Goal: Go to known website: Access a specific website the user already knows

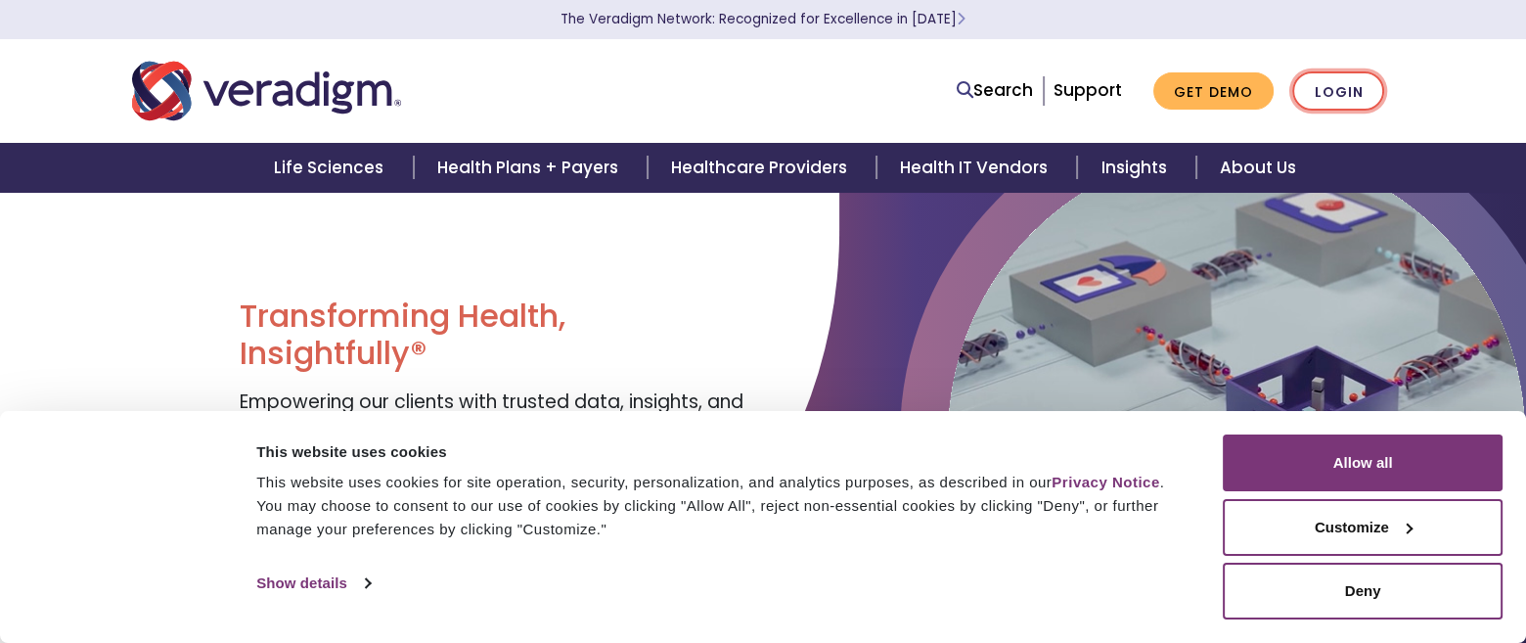
click at [1324, 91] on link "Login" at bounding box center [1338, 91] width 92 height 40
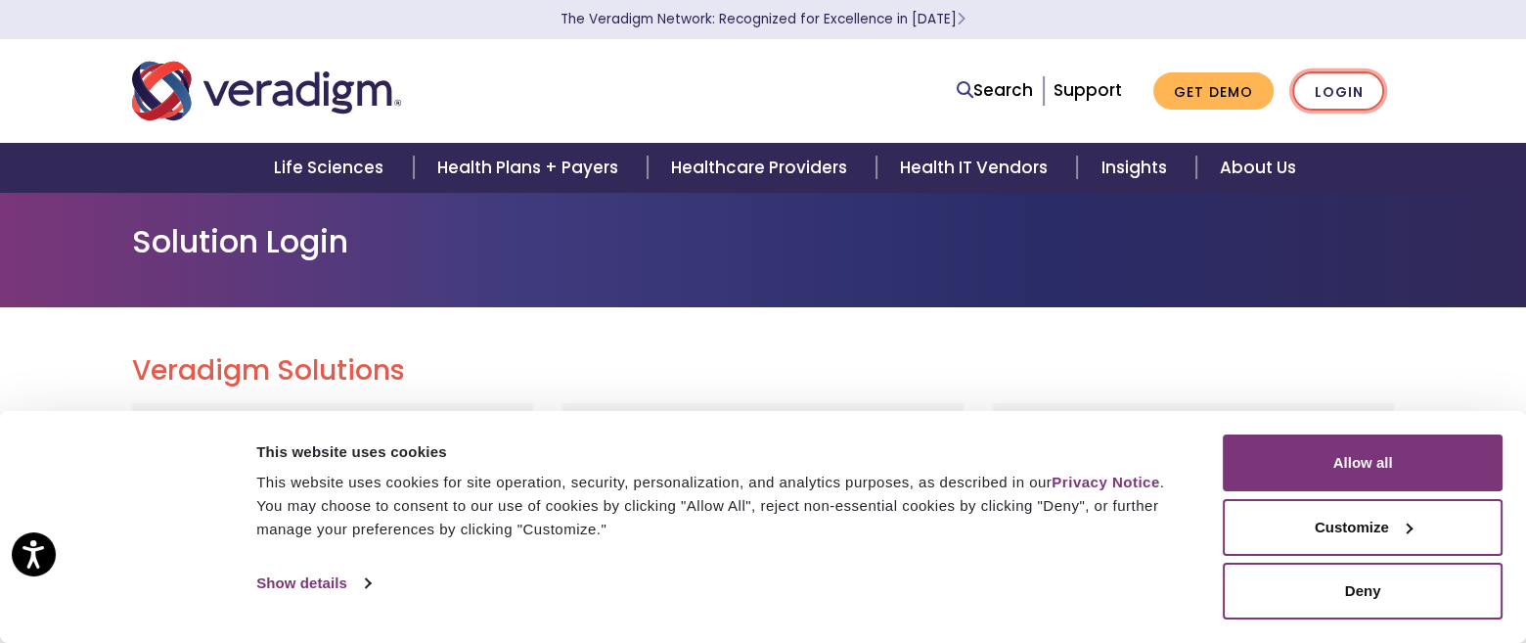
click at [1333, 83] on link "Login" at bounding box center [1338, 91] width 92 height 40
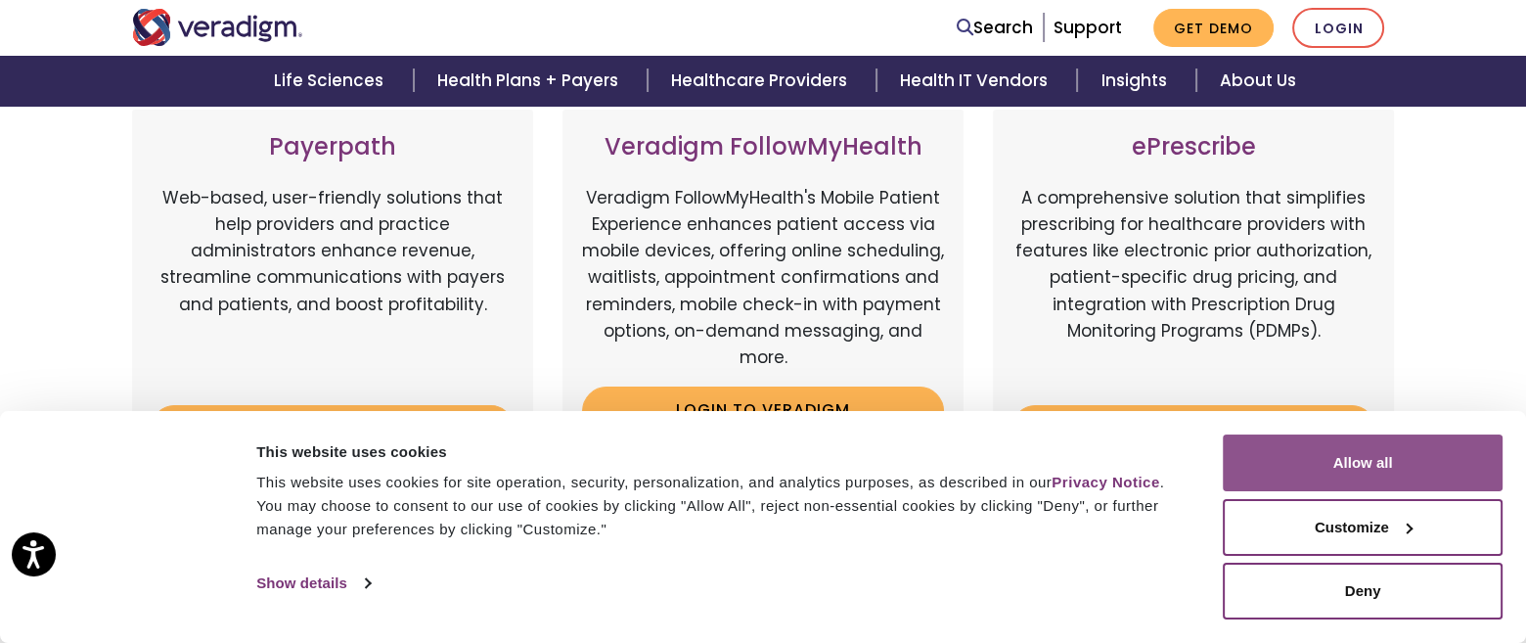
click at [1340, 464] on button "Allow all" at bounding box center [1363, 462] width 280 height 57
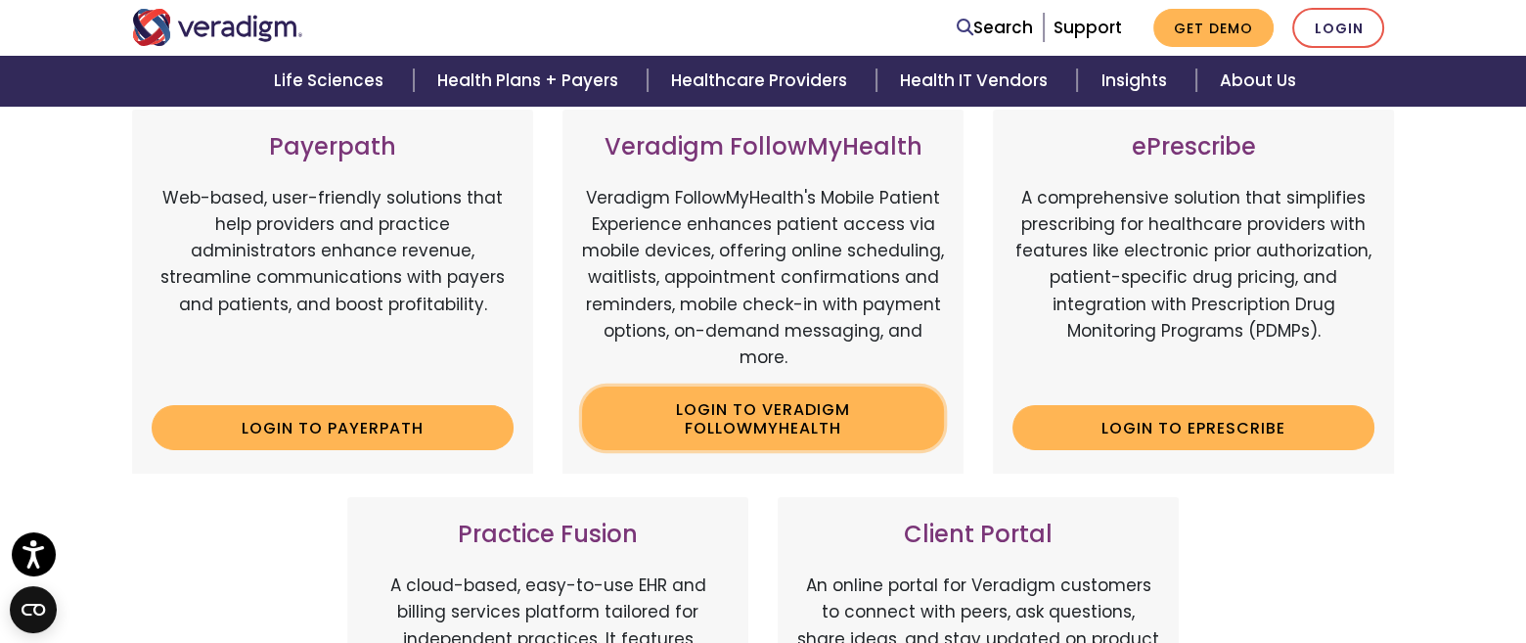
click at [769, 410] on link "Login to Veradigm FollowMyHealth" at bounding box center [763, 418] width 362 height 64
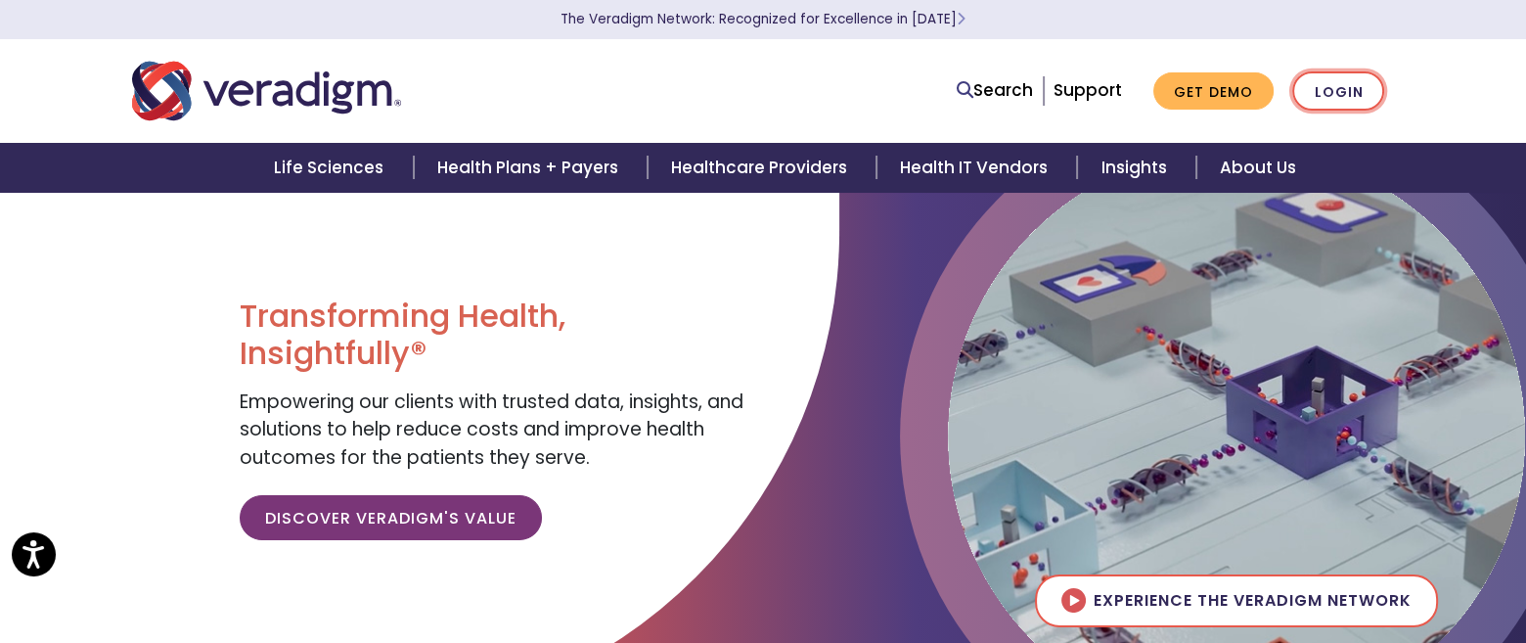
click at [1322, 86] on link "Login" at bounding box center [1338, 91] width 92 height 40
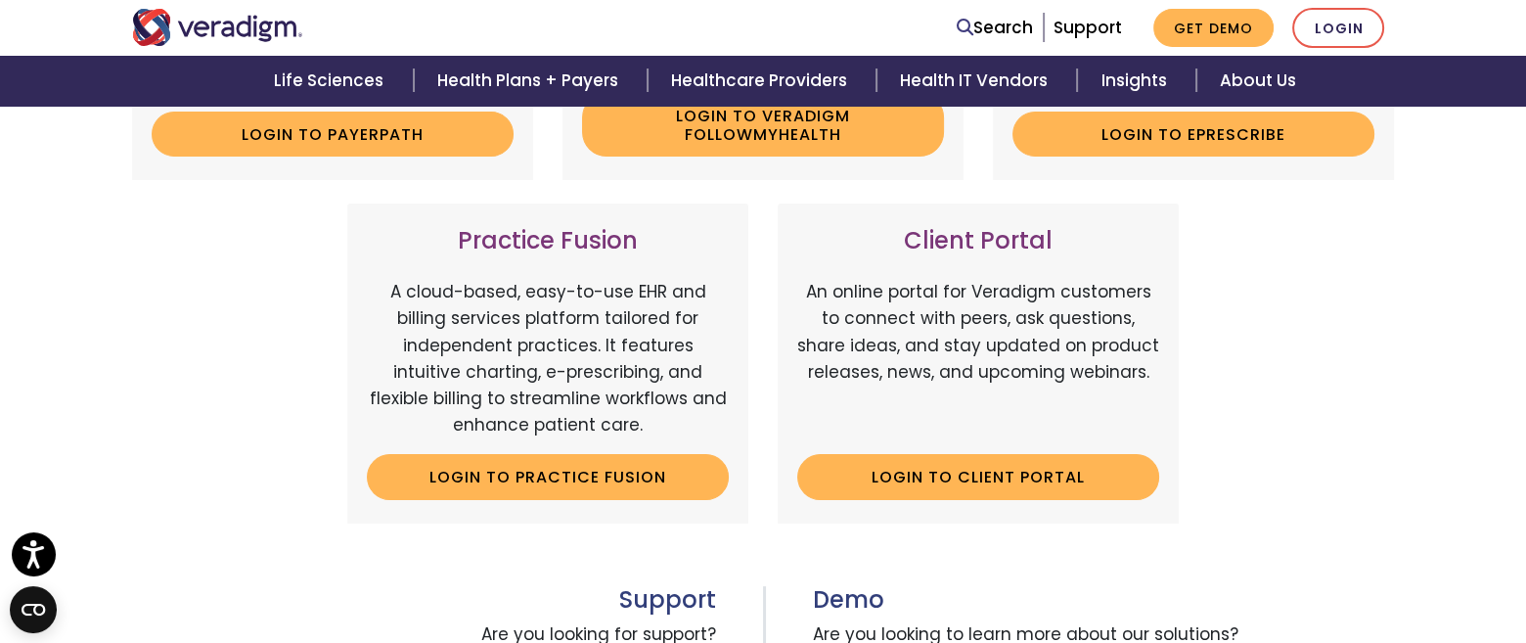
scroll to position [293, 0]
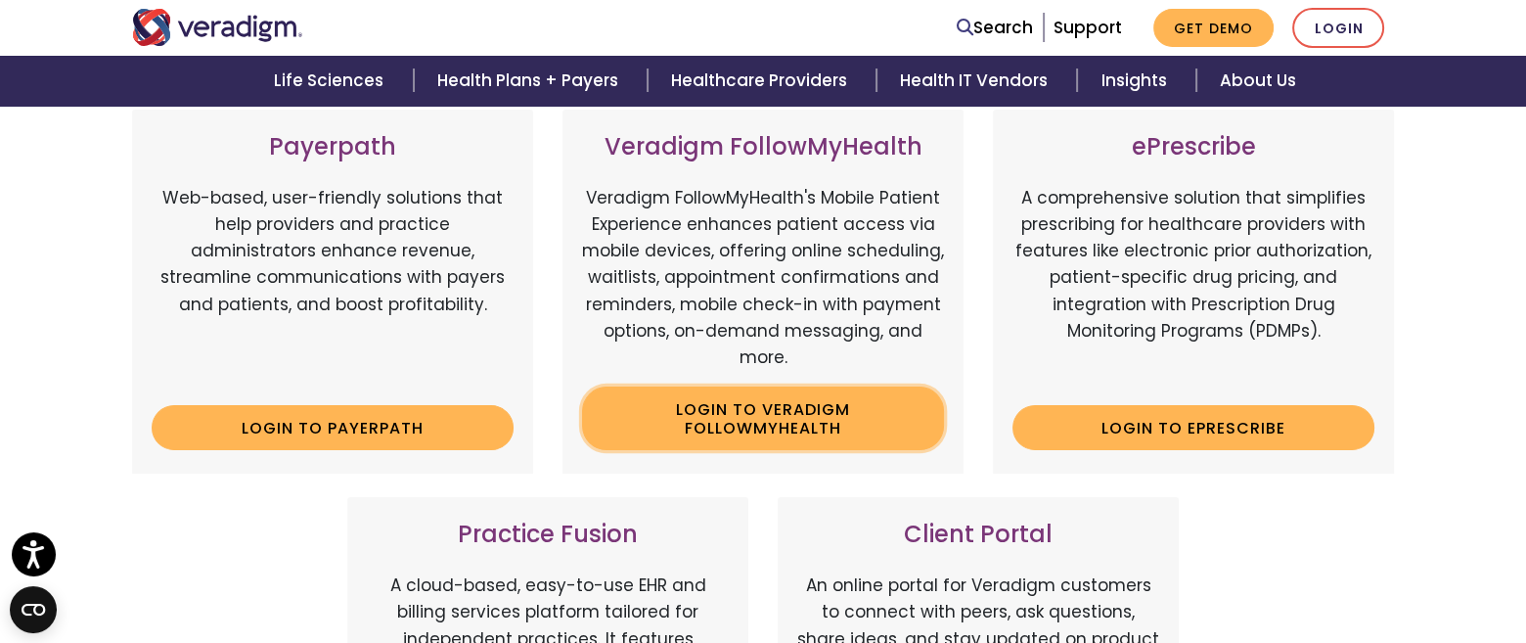
click at [721, 415] on link "Login to Veradigm FollowMyHealth" at bounding box center [763, 418] width 362 height 64
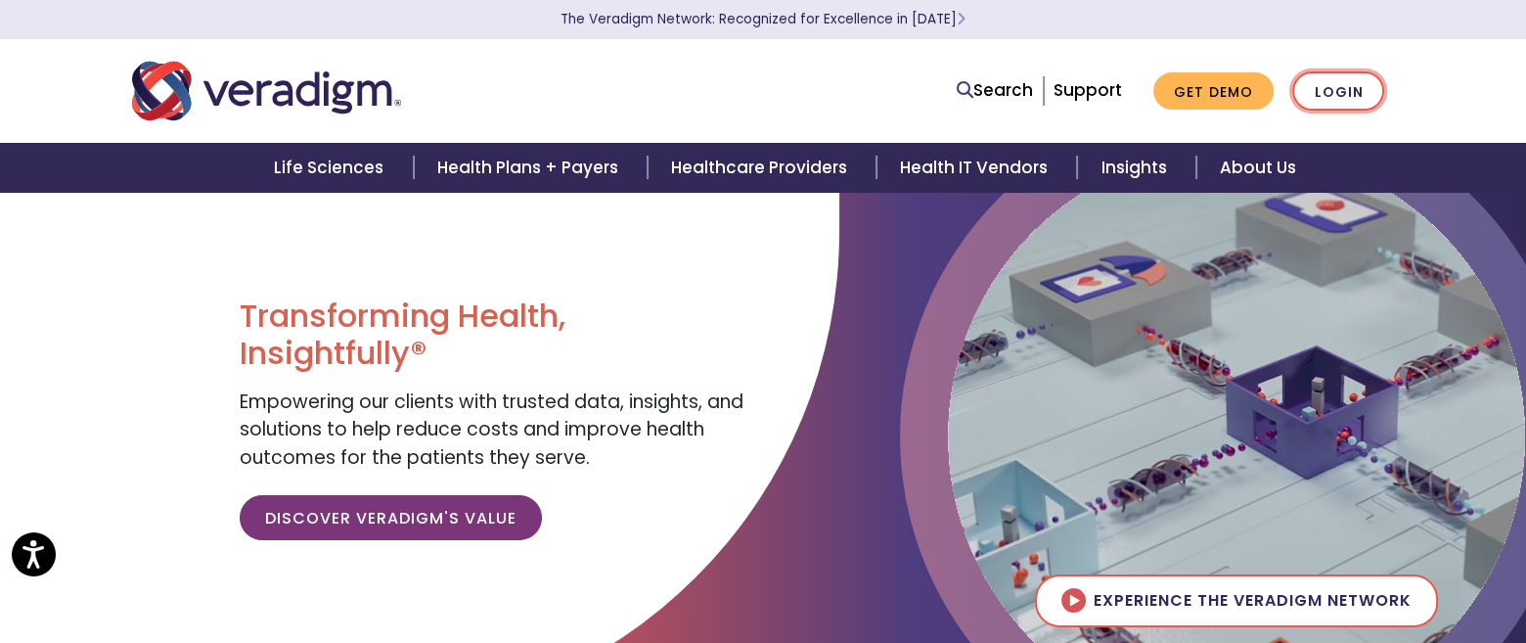
click at [1348, 88] on link "Login" at bounding box center [1338, 91] width 92 height 40
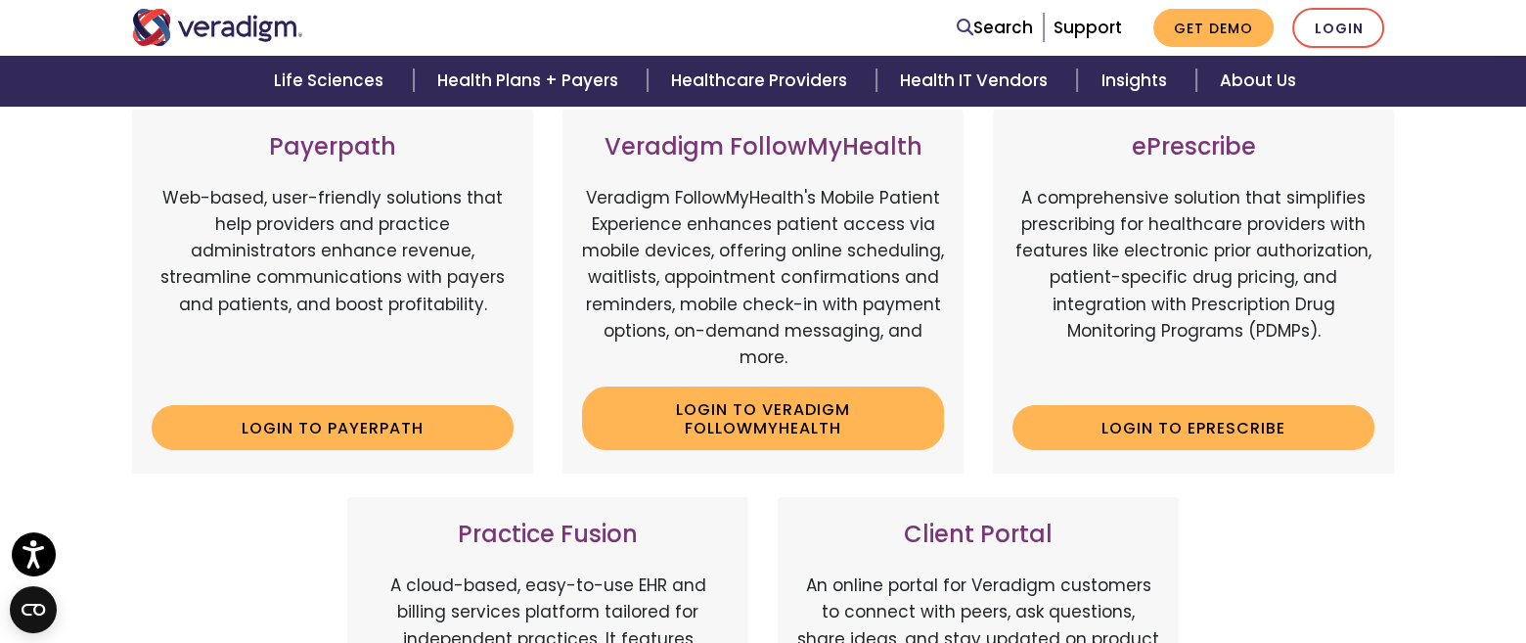
scroll to position [391, 0]
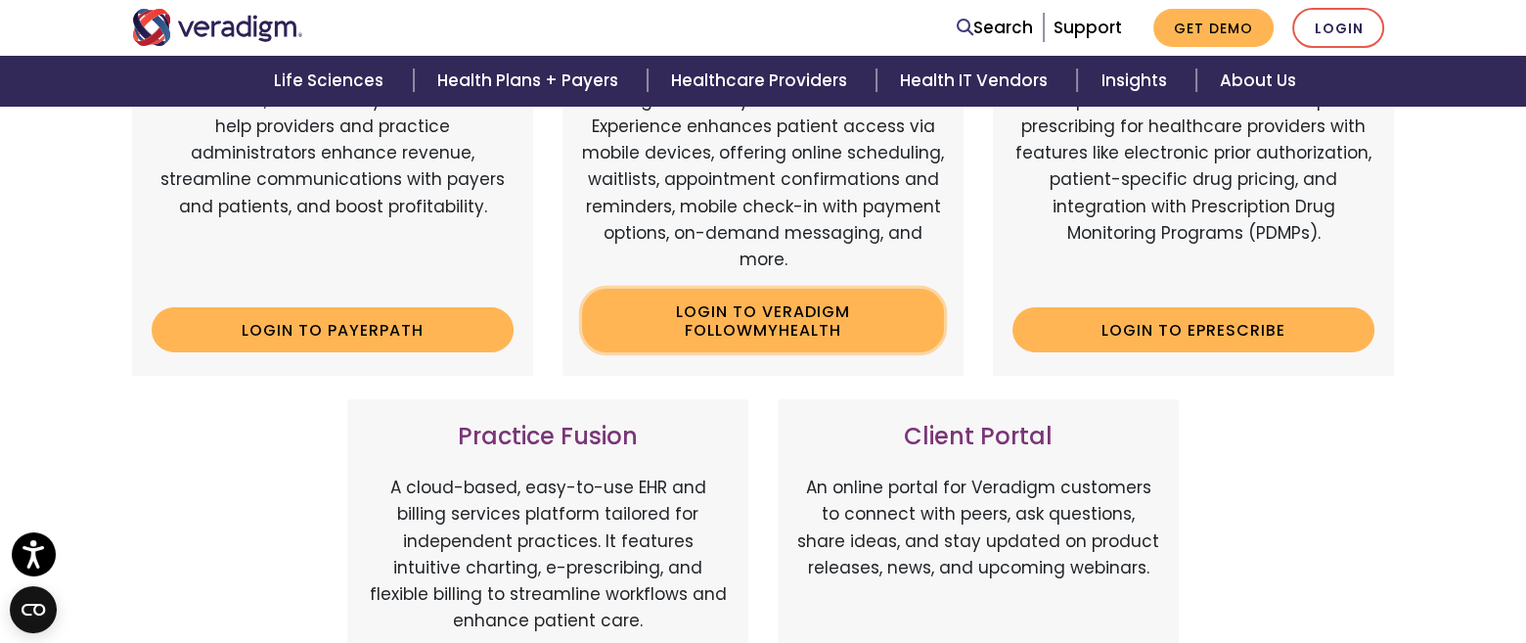
click at [780, 313] on link "Login to Veradigm FollowMyHealth" at bounding box center [763, 321] width 362 height 64
